Goal: Transaction & Acquisition: Purchase product/service

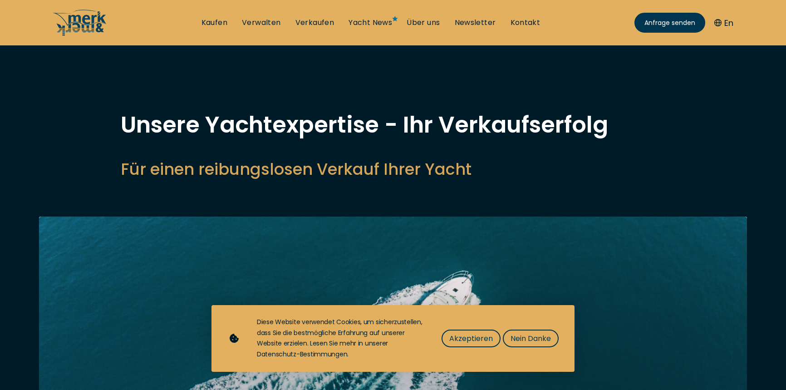
select select "sell"
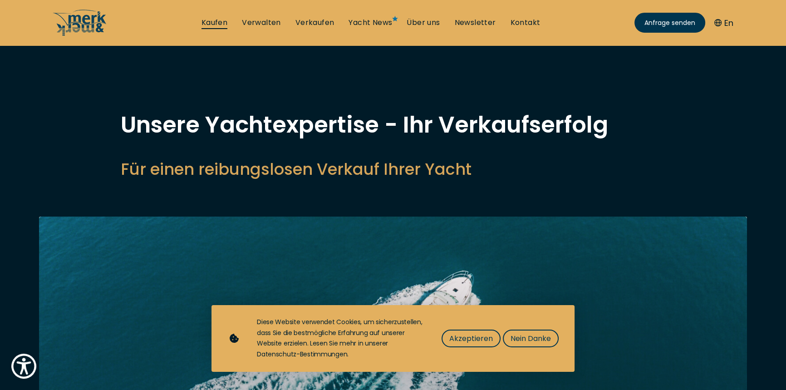
click at [201, 23] on link "Kaufen" at bounding box center [214, 23] width 26 height 10
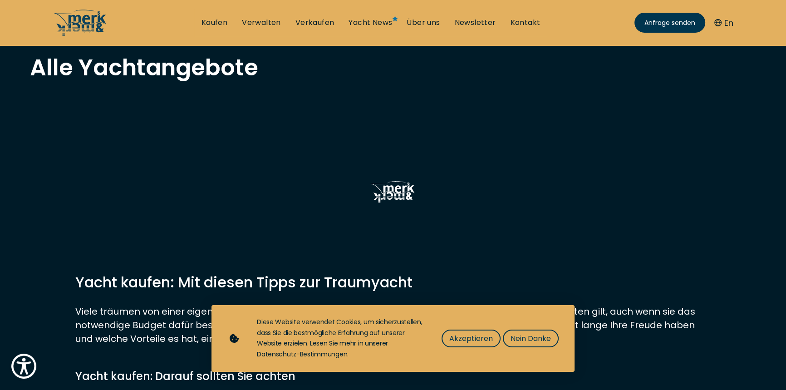
scroll to position [371, 0]
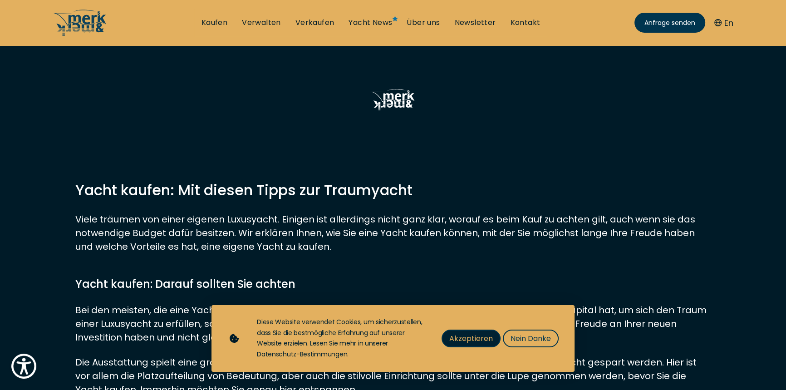
click at [493, 332] on span "Akzeptieren" at bounding box center [471, 337] width 44 height 11
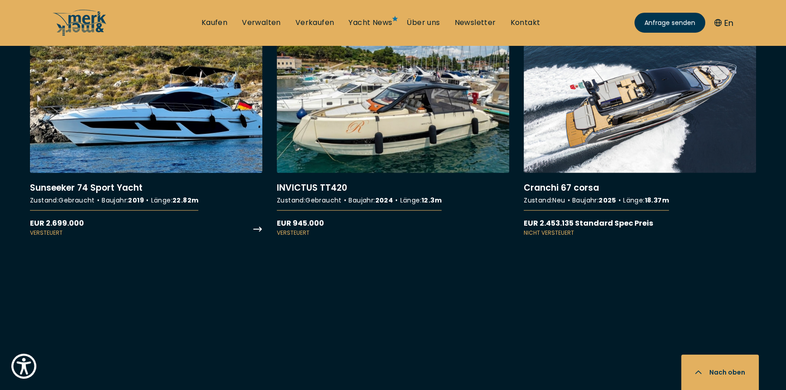
scroll to position [3419, 0]
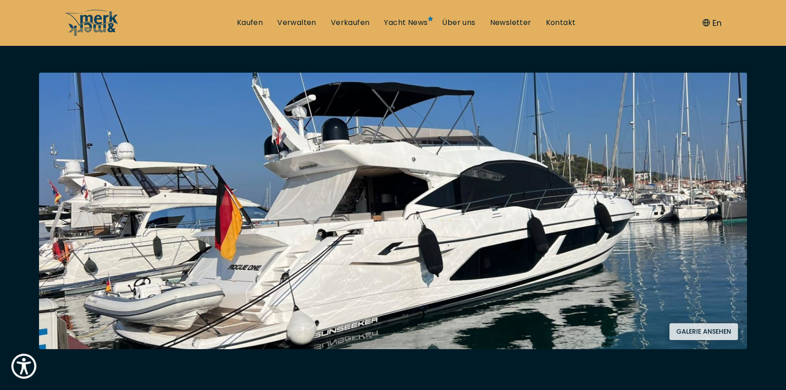
scroll to position [165, 0]
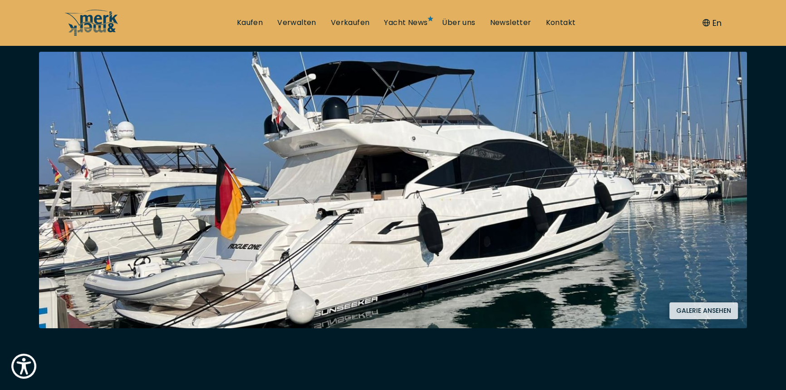
click at [707, 319] on button "Galerie ansehen" at bounding box center [703, 310] width 68 height 17
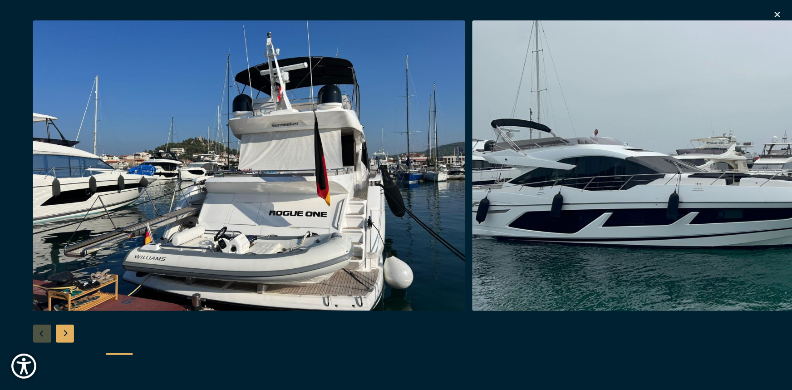
click at [67, 336] on div "Next slide" at bounding box center [65, 333] width 18 height 18
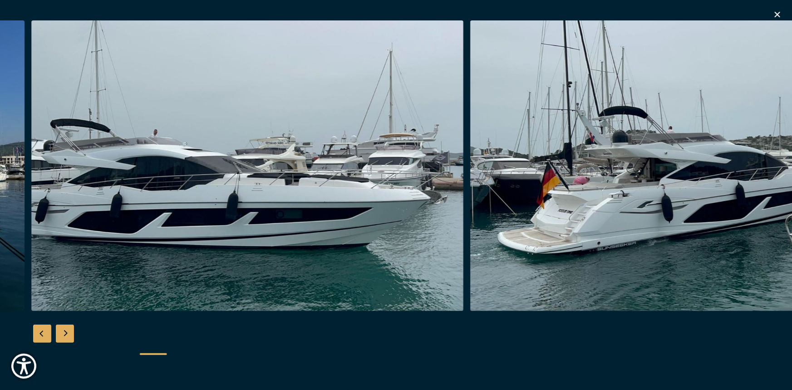
click at [68, 336] on div "Next slide" at bounding box center [65, 333] width 18 height 18
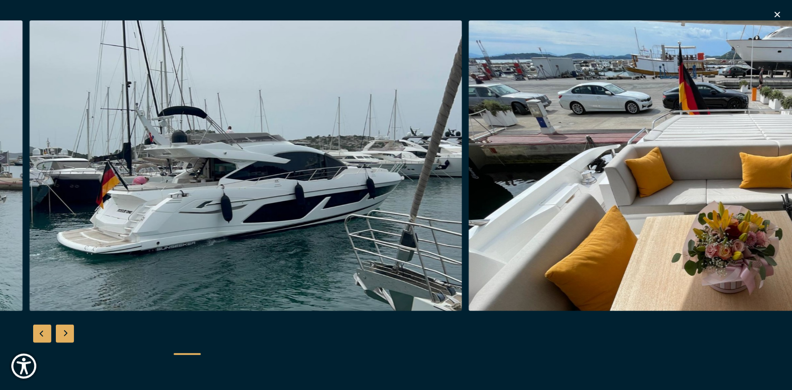
click at [68, 336] on div "Next slide" at bounding box center [65, 333] width 18 height 18
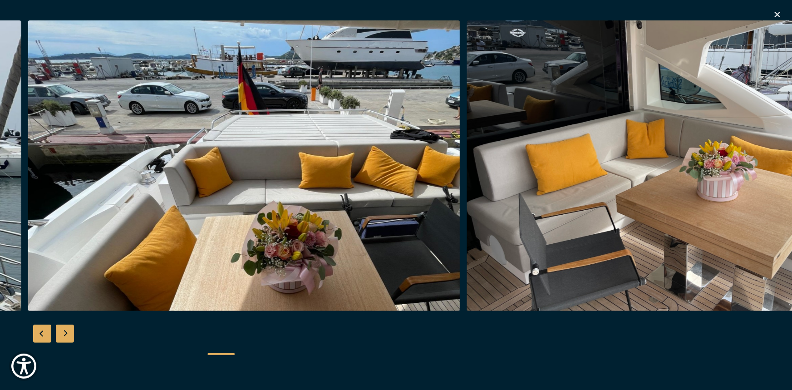
click at [68, 335] on div "Next slide" at bounding box center [65, 333] width 18 height 18
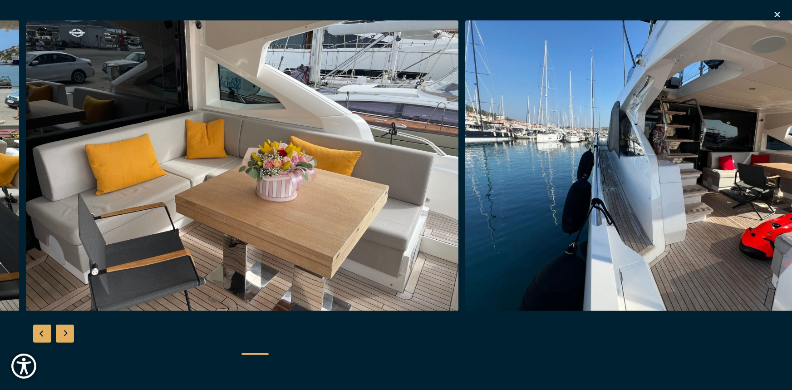
click at [69, 335] on div "Next slide" at bounding box center [65, 333] width 18 height 18
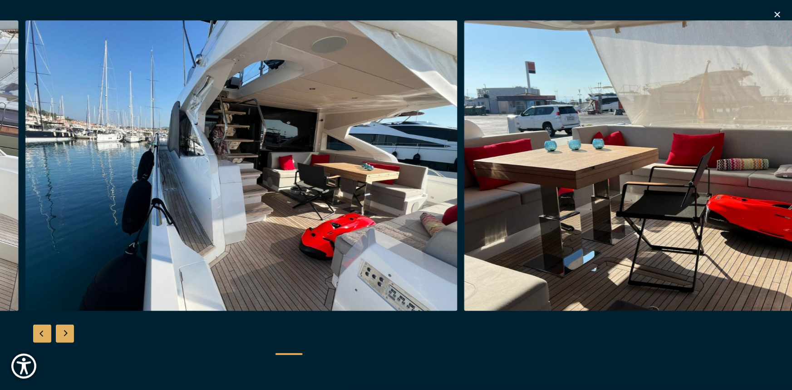
click at [70, 335] on div "Next slide" at bounding box center [65, 333] width 18 height 18
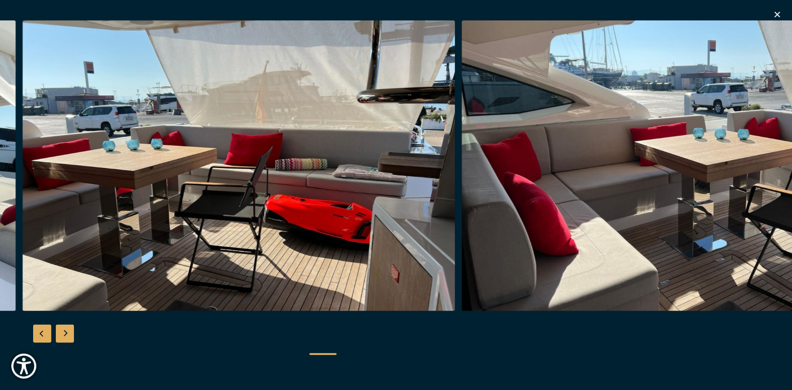
click at [70, 335] on div "Next slide" at bounding box center [65, 333] width 18 height 18
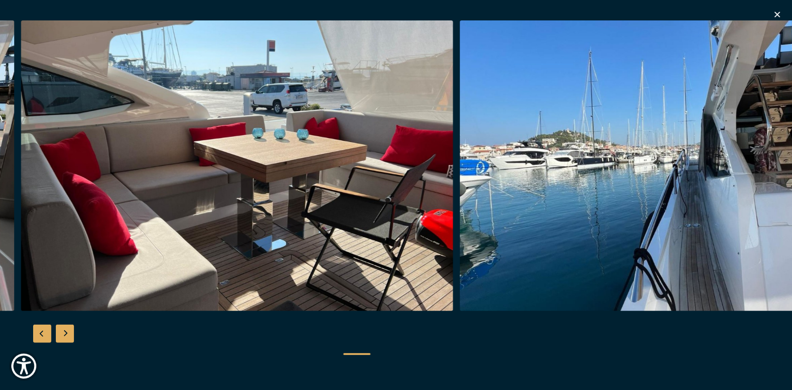
click at [70, 335] on div "Next slide" at bounding box center [65, 333] width 18 height 18
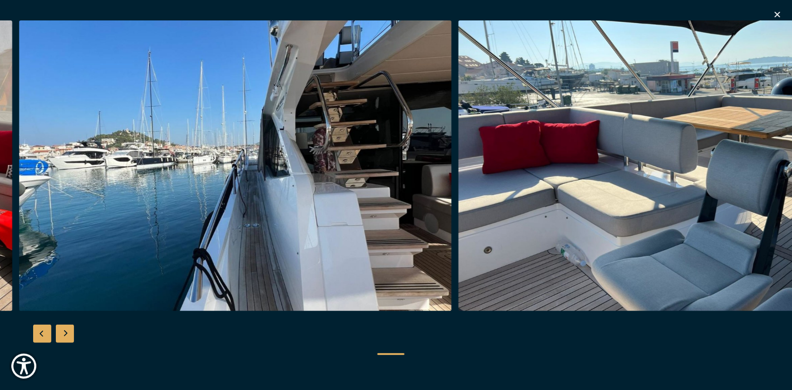
click at [70, 335] on div "Next slide" at bounding box center [65, 333] width 18 height 18
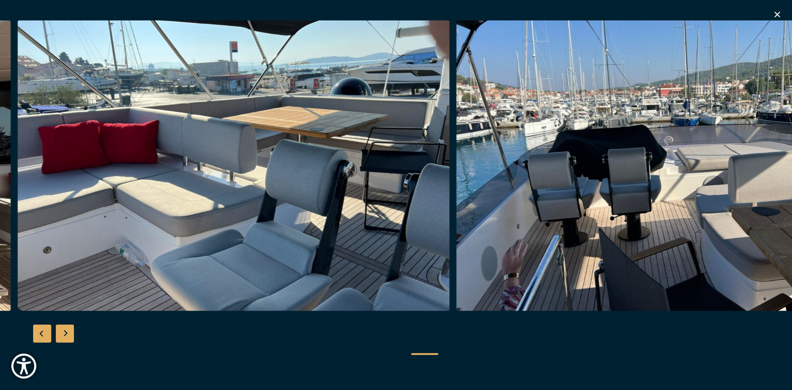
click at [70, 335] on div "Next slide" at bounding box center [65, 333] width 18 height 18
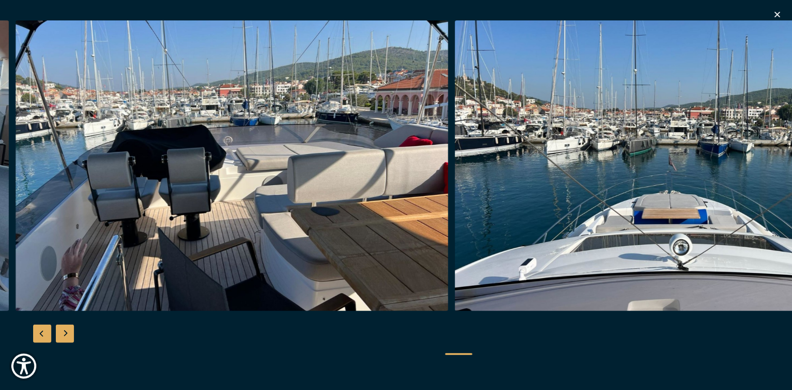
click at [70, 335] on div "Next slide" at bounding box center [65, 333] width 18 height 18
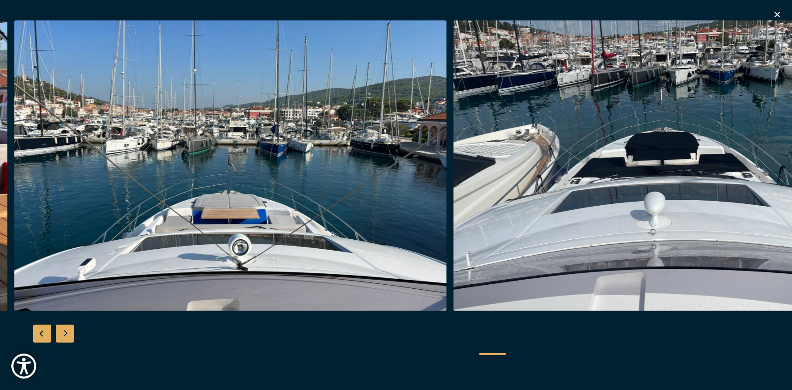
click at [70, 335] on div "Next slide" at bounding box center [65, 333] width 18 height 18
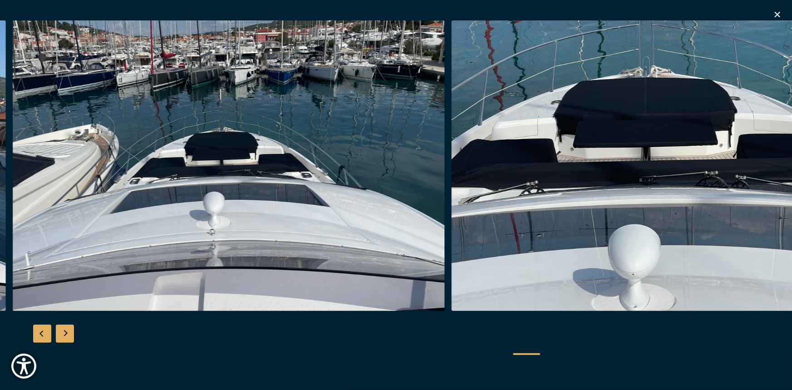
click at [70, 334] on div "Next slide" at bounding box center [65, 333] width 18 height 18
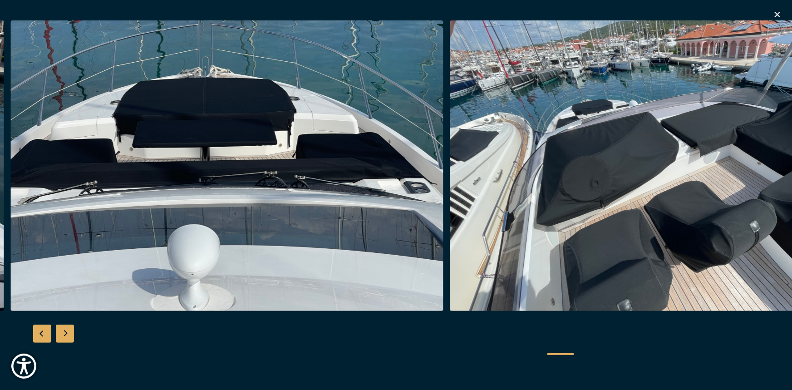
click at [69, 332] on div "Next slide" at bounding box center [65, 333] width 18 height 18
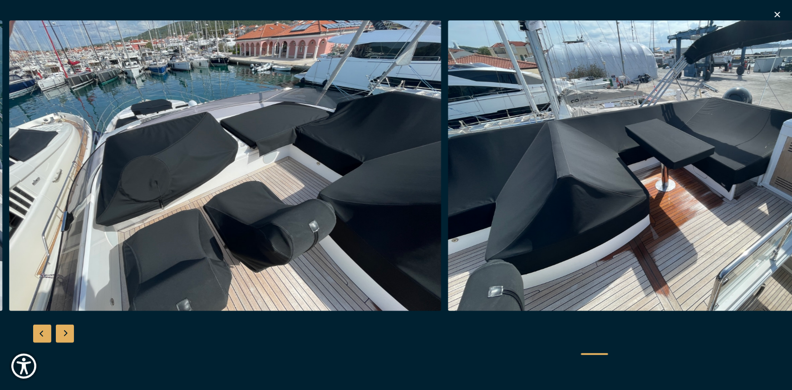
click at [69, 332] on div "Next slide" at bounding box center [65, 333] width 18 height 18
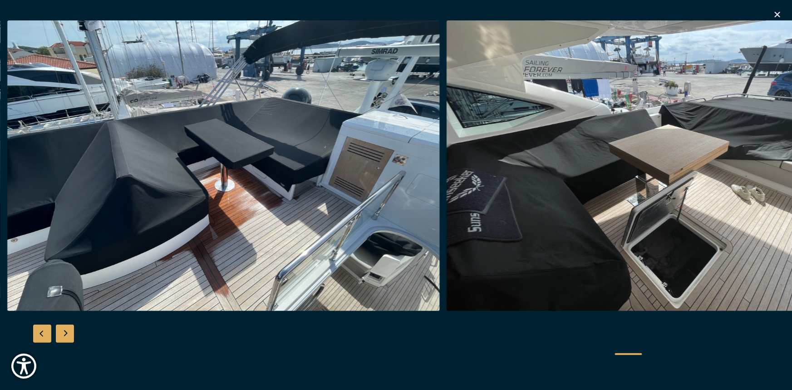
click at [69, 332] on div "Next slide" at bounding box center [65, 333] width 18 height 18
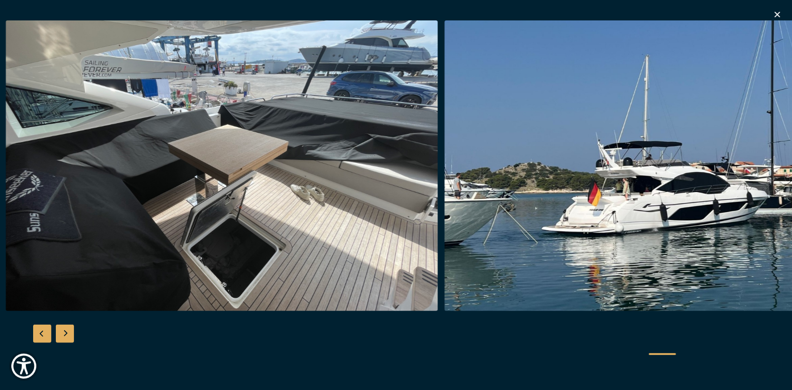
click at [69, 331] on div "Next slide" at bounding box center [65, 333] width 18 height 18
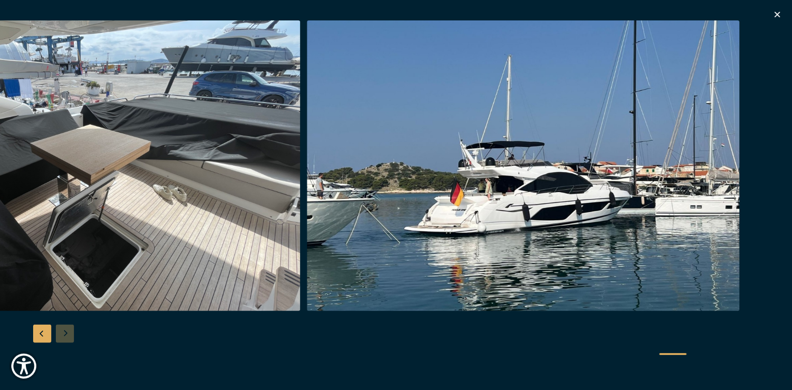
click at [69, 331] on div at bounding box center [396, 194] width 792 height 349
click at [778, 17] on icon "button" at bounding box center [777, 14] width 11 height 11
